Goal: Find specific page/section: Find specific page/section

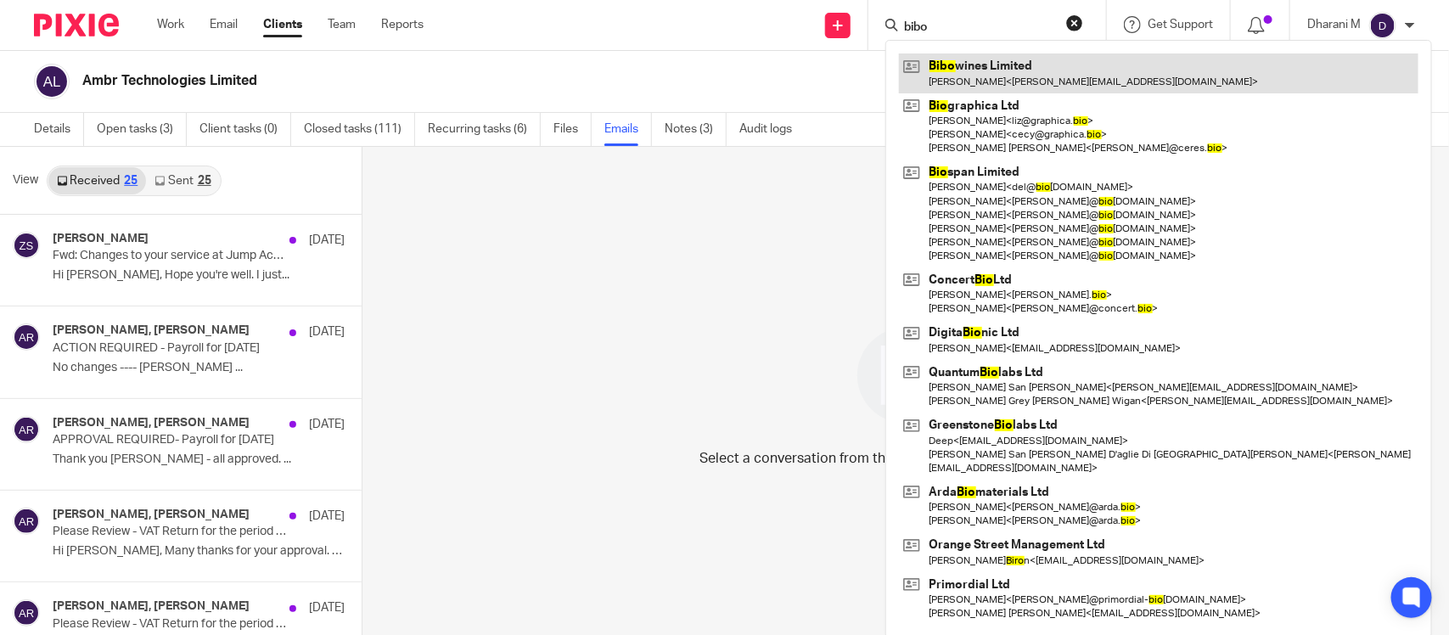
type input "bibo"
click at [1066, 82] on link at bounding box center [1159, 72] width 520 height 39
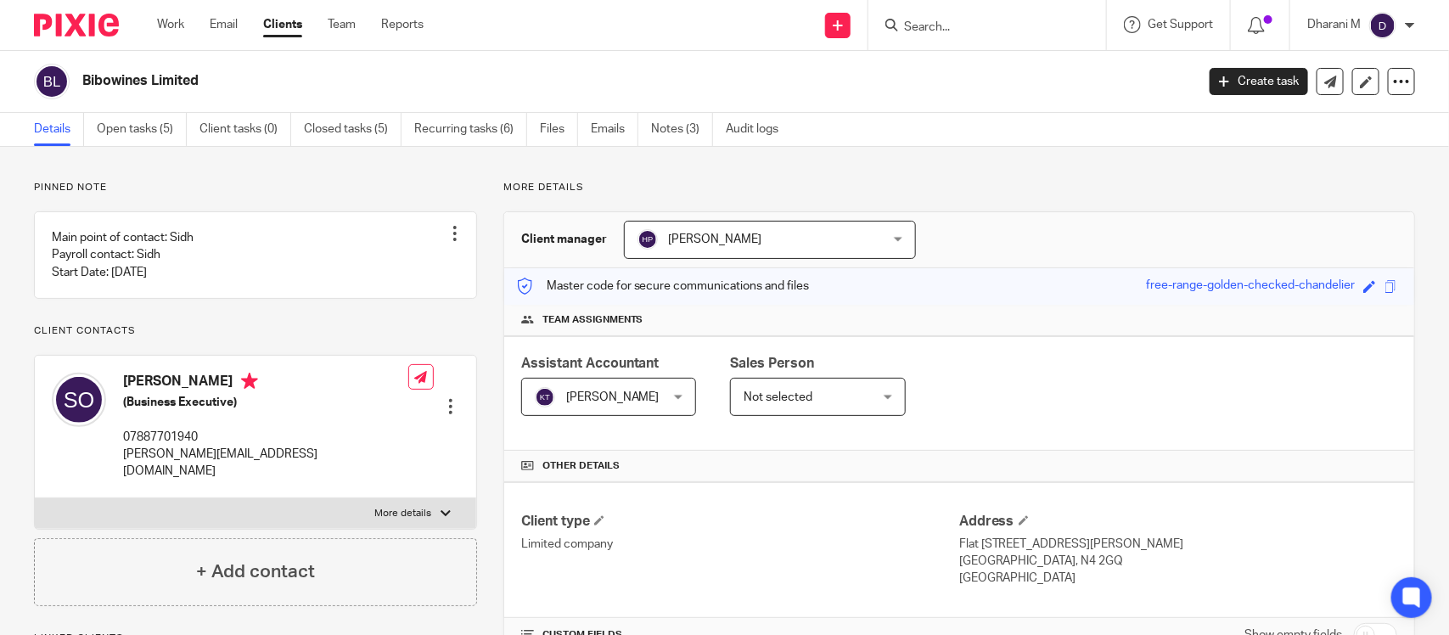
scroll to position [212, 0]
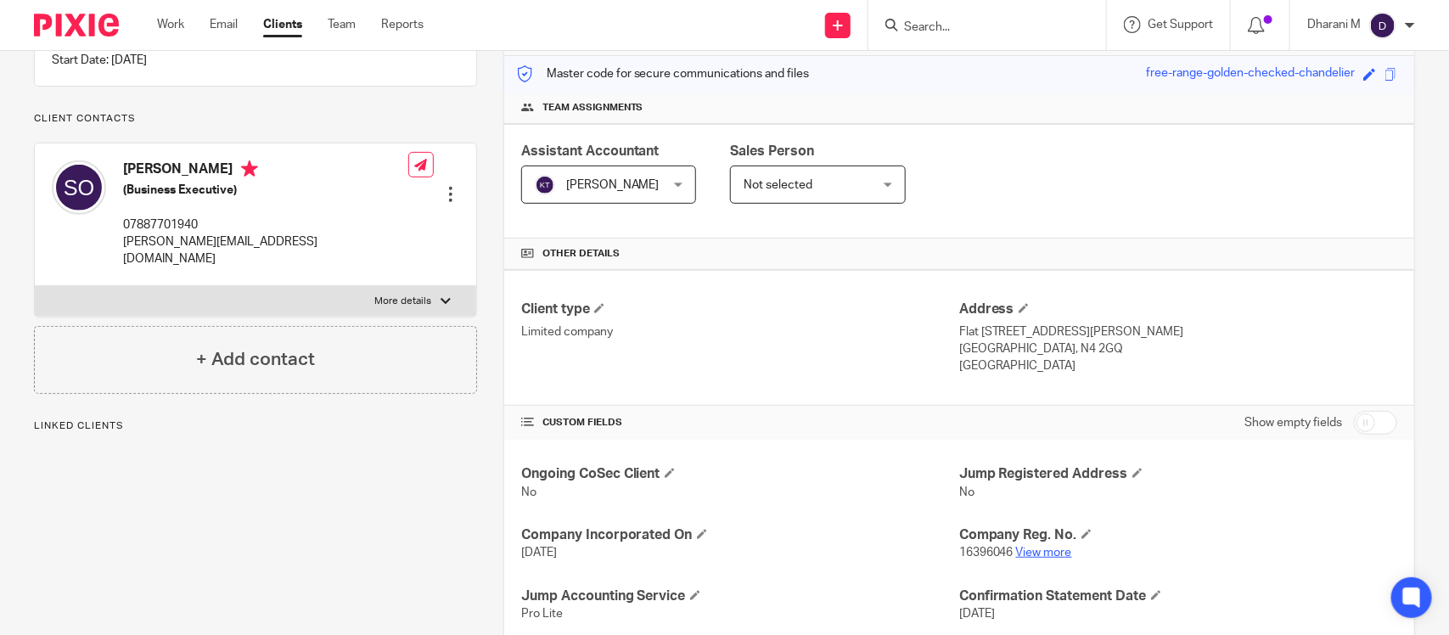
click at [1045, 548] on link "View more" at bounding box center [1044, 553] width 56 height 12
